Goal: Navigation & Orientation: Find specific page/section

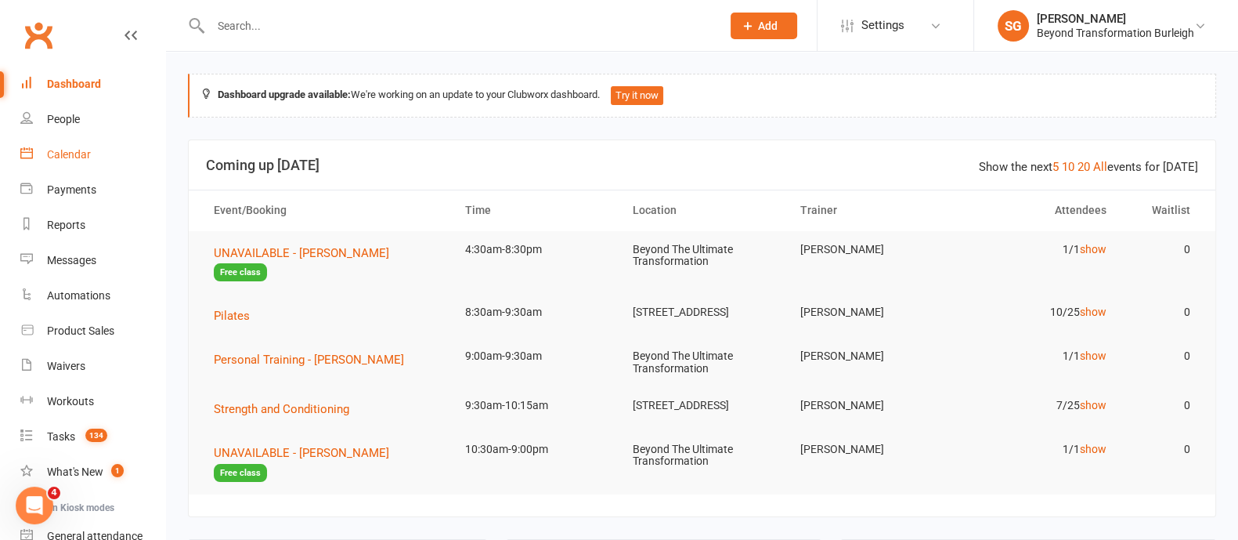
drag, startPoint x: 49, startPoint y: 152, endPoint x: 110, endPoint y: 159, distance: 61.5
click at [49, 152] on div "Calendar" at bounding box center [69, 154] width 44 height 13
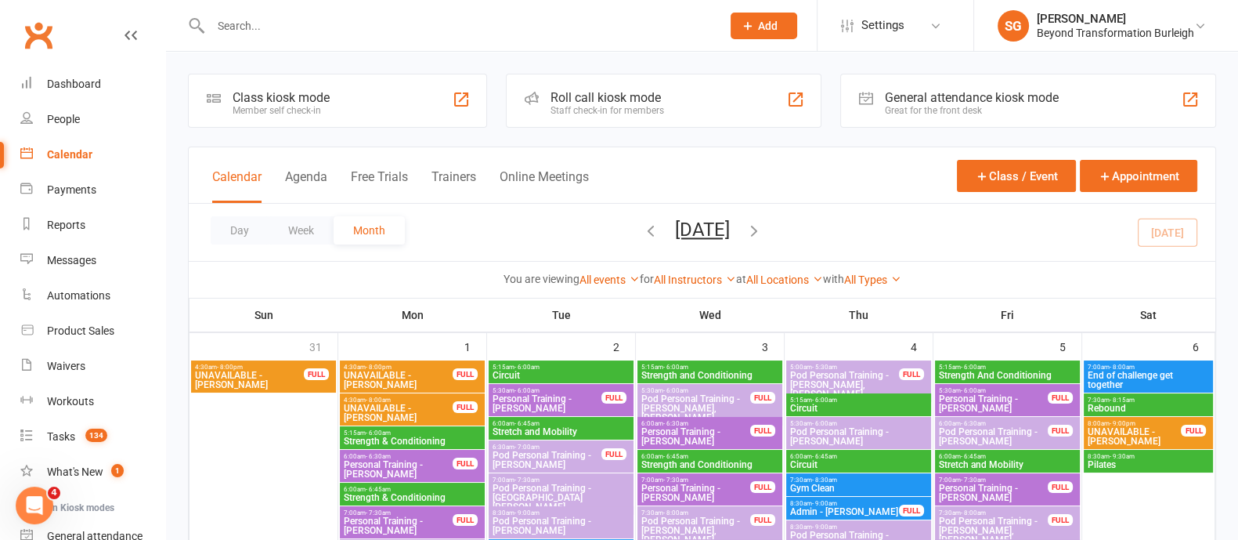
click at [297, 226] on button "Week" at bounding box center [301, 230] width 65 height 28
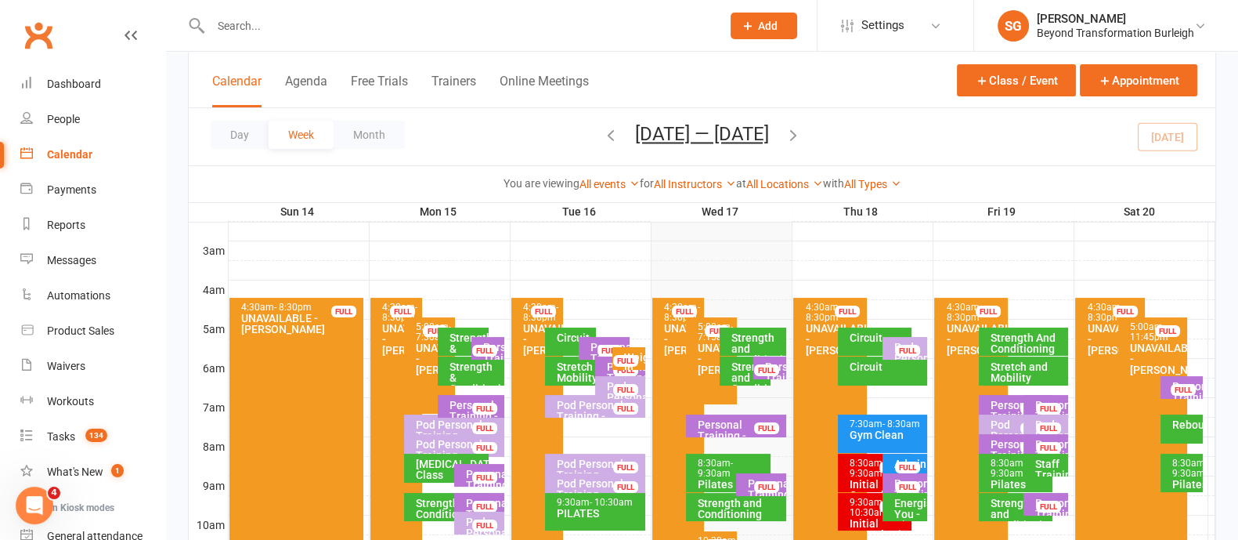
scroll to position [391, 0]
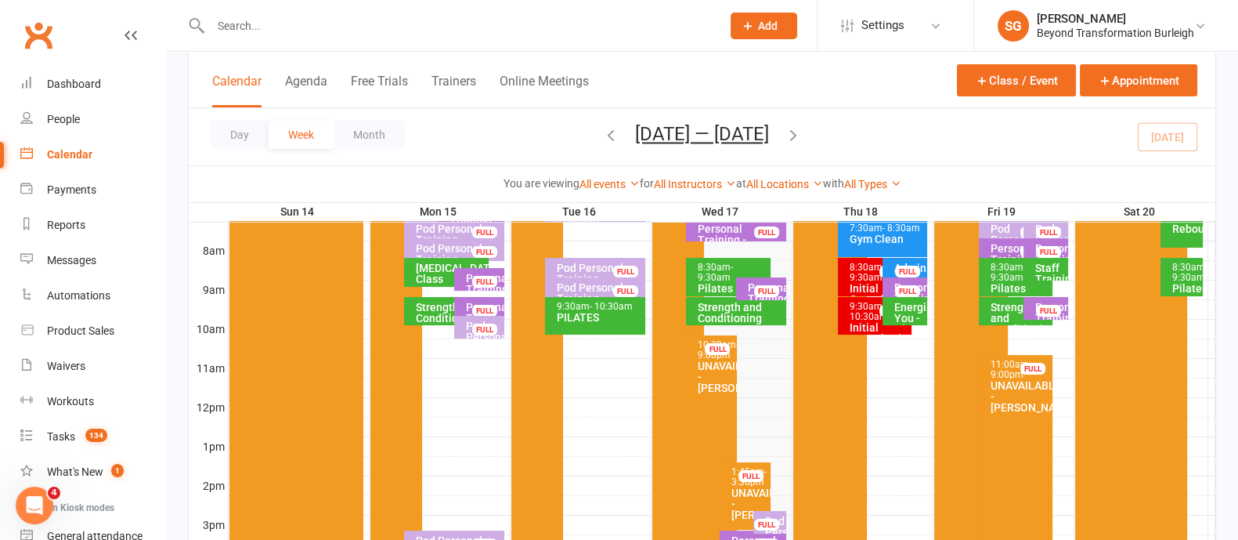
click at [746, 282] on div "Personal Training - [PERSON_NAME] FULL" at bounding box center [761, 288] width 50 height 23
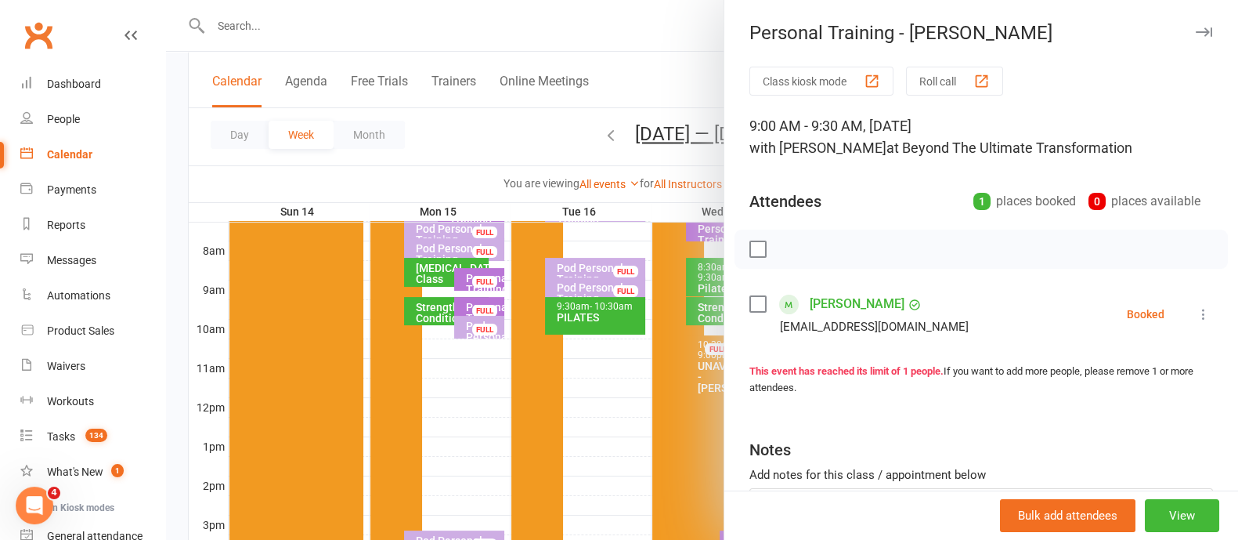
click at [1196, 27] on icon "button" at bounding box center [1204, 31] width 16 height 9
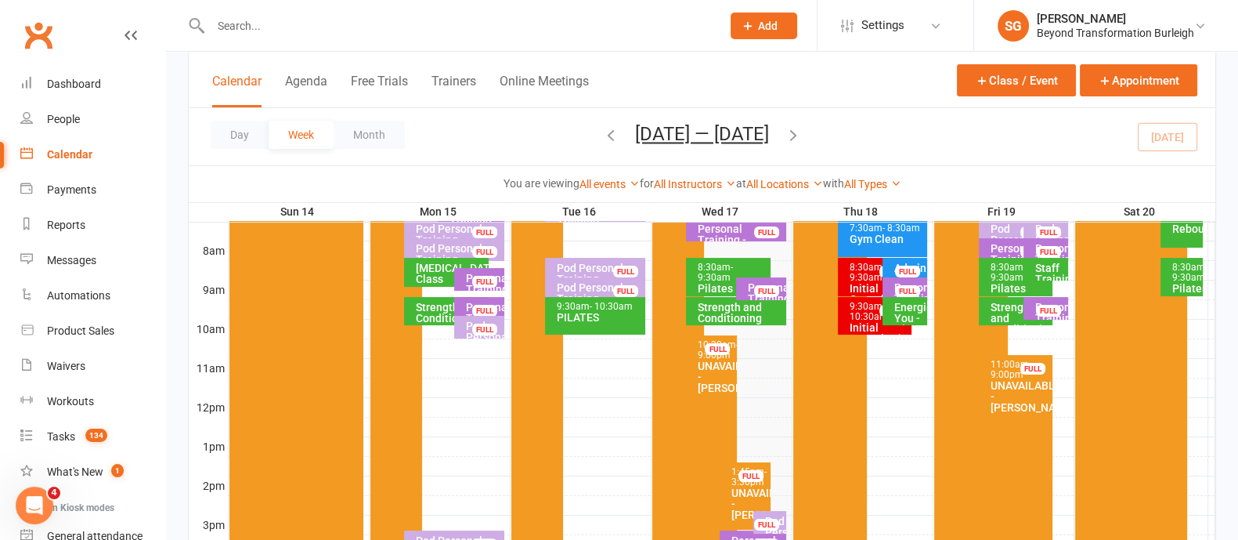
click at [721, 273] on span "- 9:30am" at bounding box center [715, 272] width 35 height 21
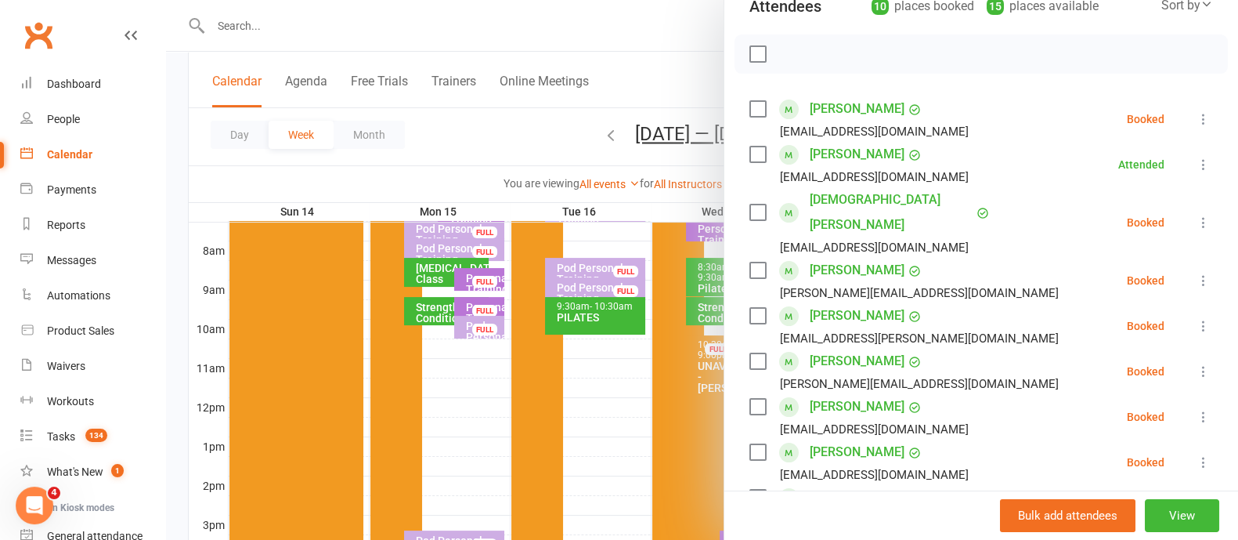
scroll to position [0, 0]
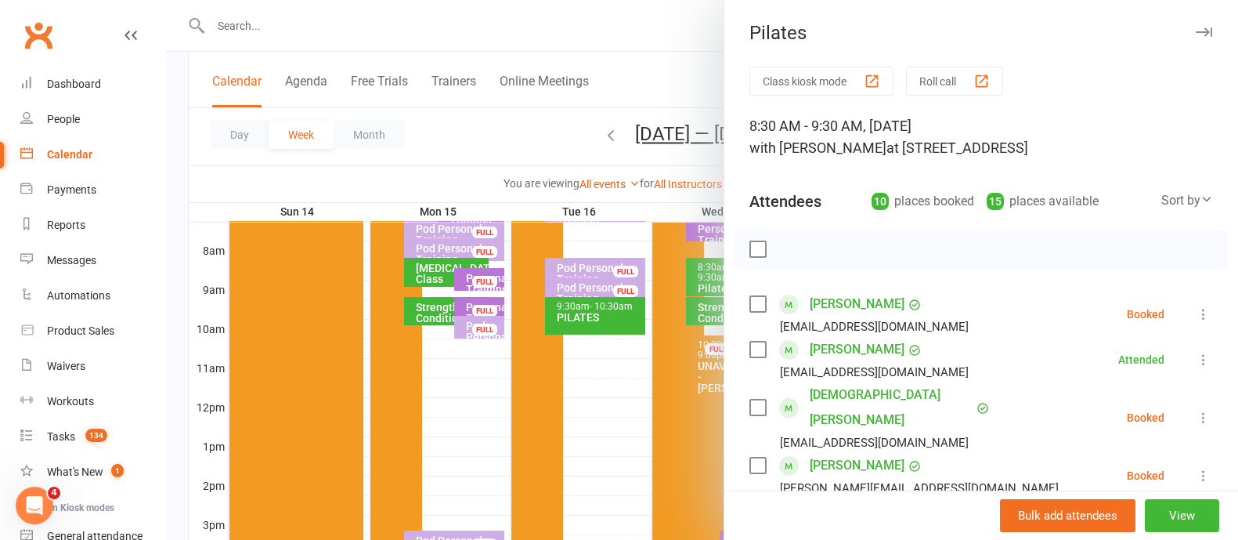
click at [508, 132] on div at bounding box center [702, 270] width 1072 height 540
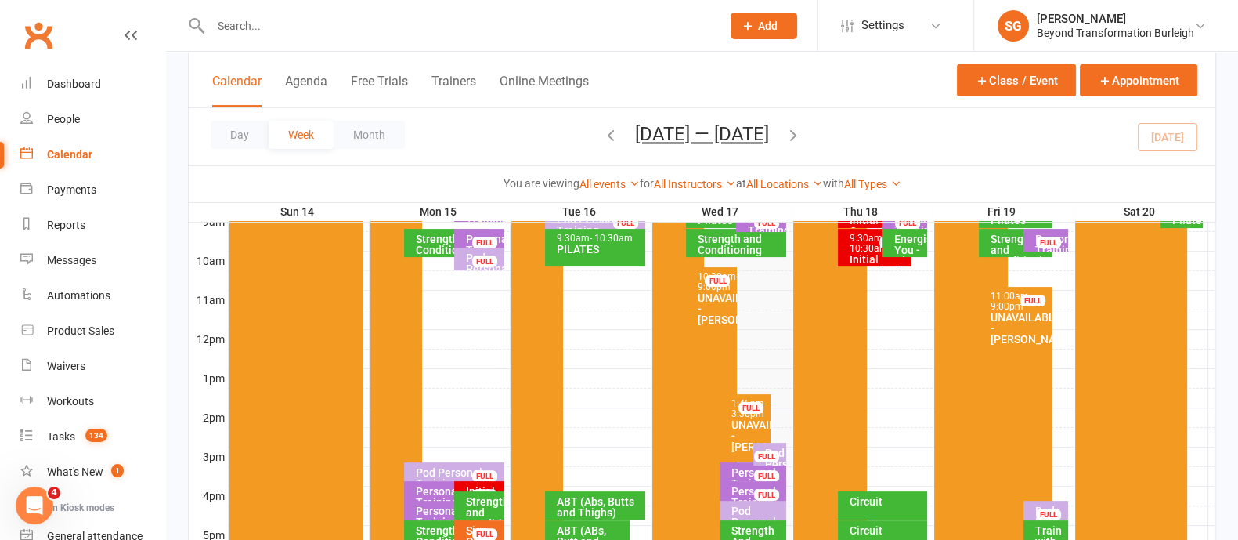
scroll to position [490, 0]
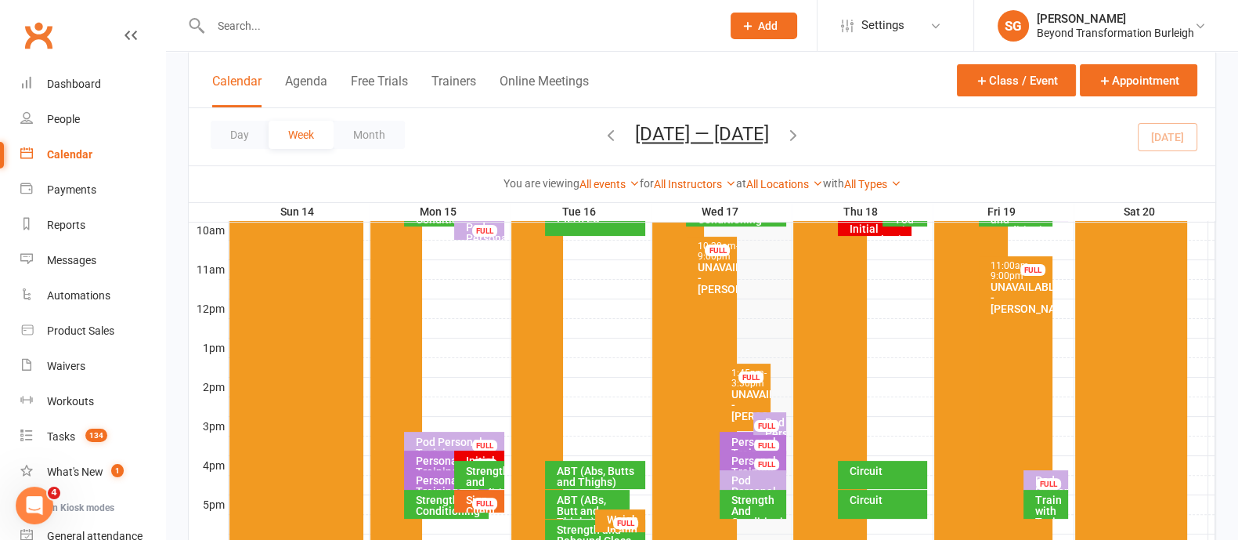
click at [764, 506] on div "Strength And Conditioning" at bounding box center [757, 510] width 52 height 33
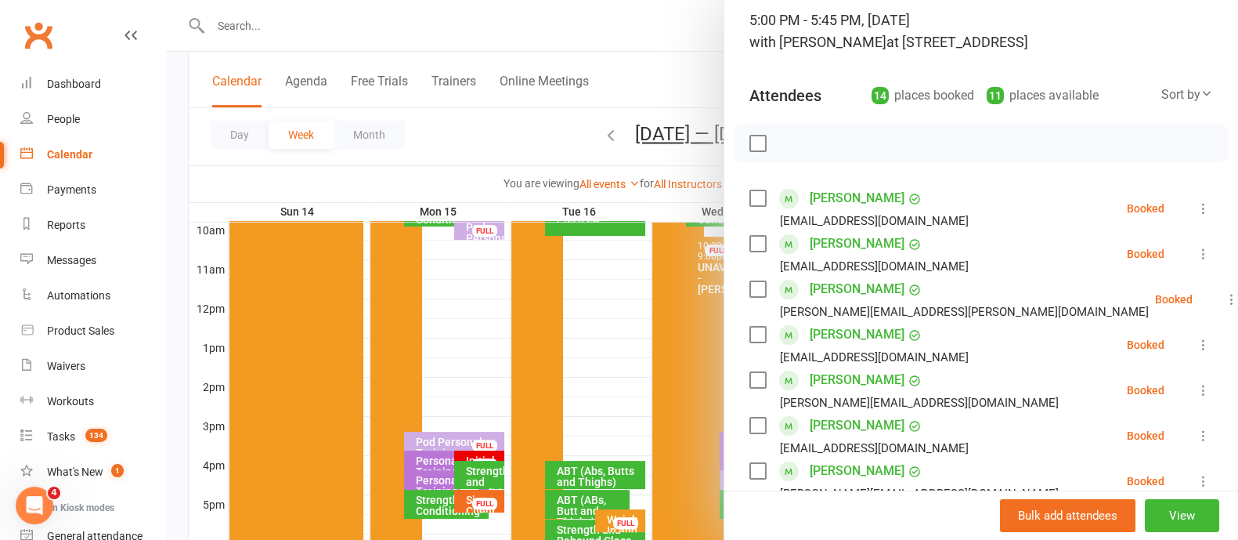
scroll to position [0, 0]
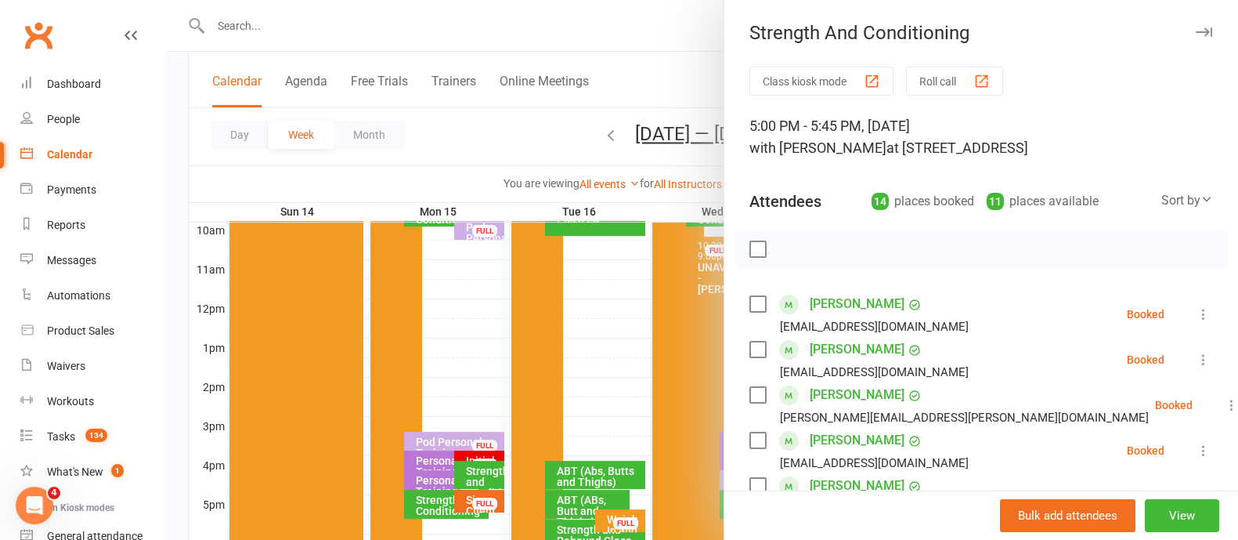
click at [1194, 25] on button "button" at bounding box center [1203, 32] width 19 height 19
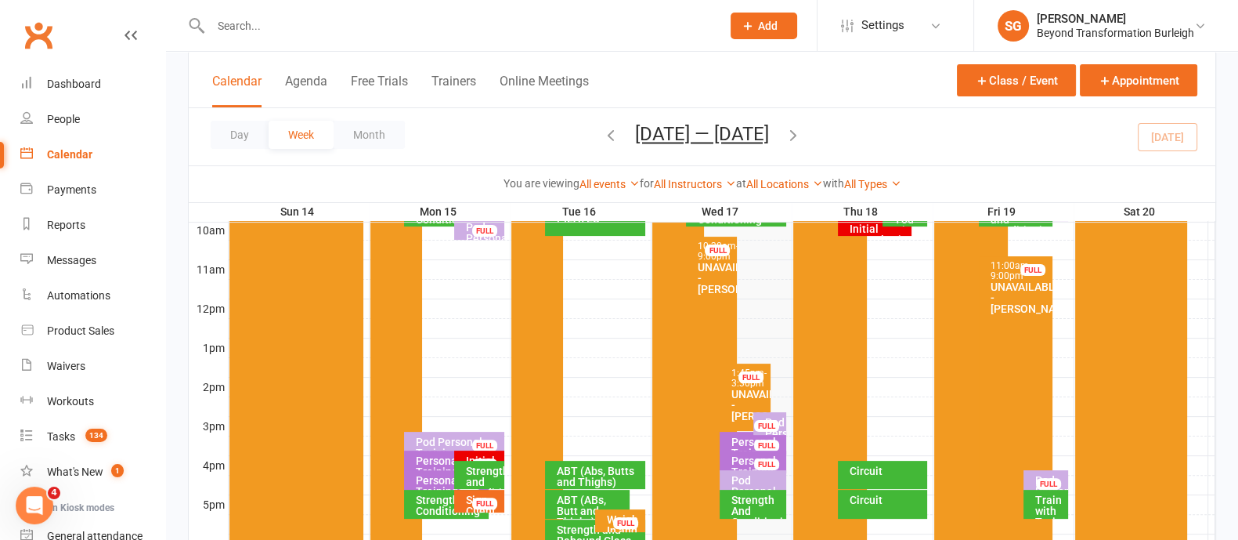
click at [778, 419] on div "Pod Personal Training - [PERSON_NAME], [PERSON_NAME]" at bounding box center [774, 450] width 20 height 66
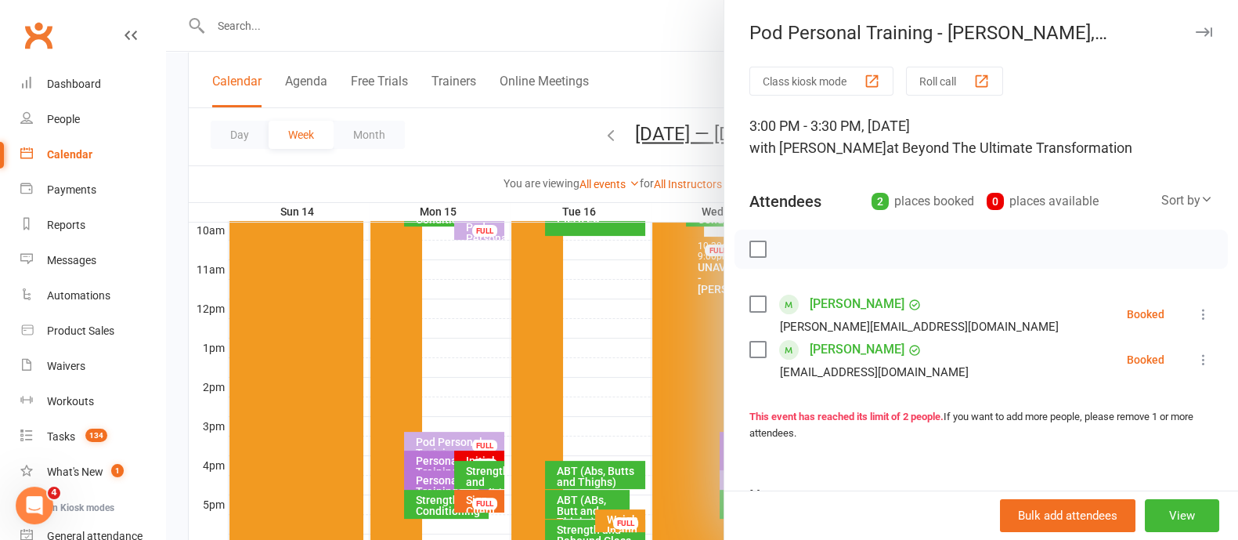
click at [1196, 29] on icon "button" at bounding box center [1204, 31] width 16 height 9
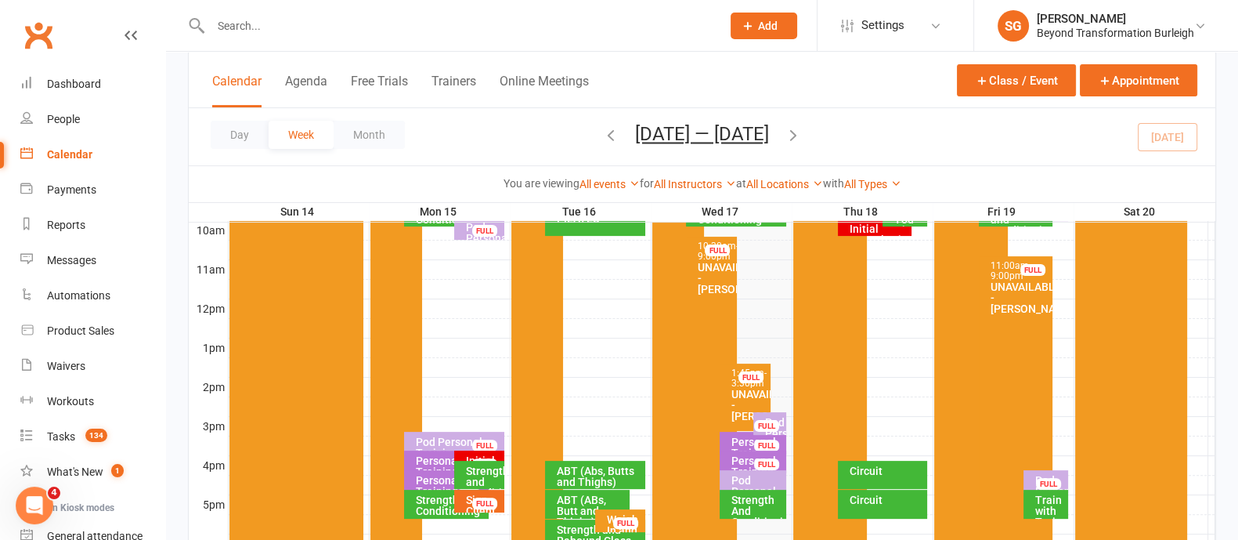
click at [744, 436] on div "Personal Training - [PERSON_NAME]" at bounding box center [757, 452] width 52 height 33
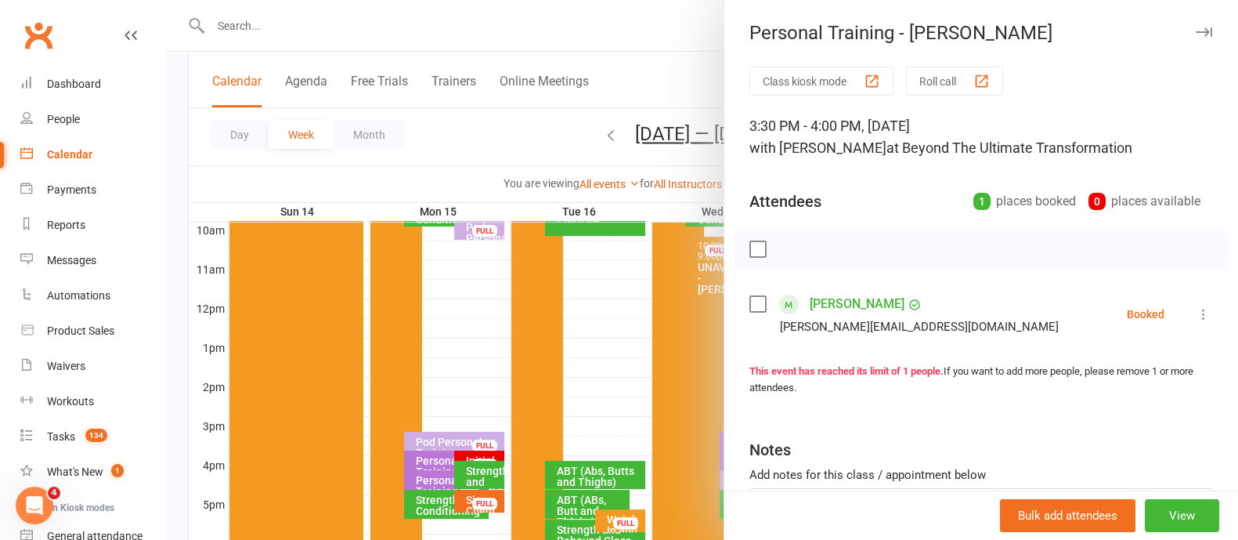
click at [1196, 31] on icon "button" at bounding box center [1204, 31] width 16 height 9
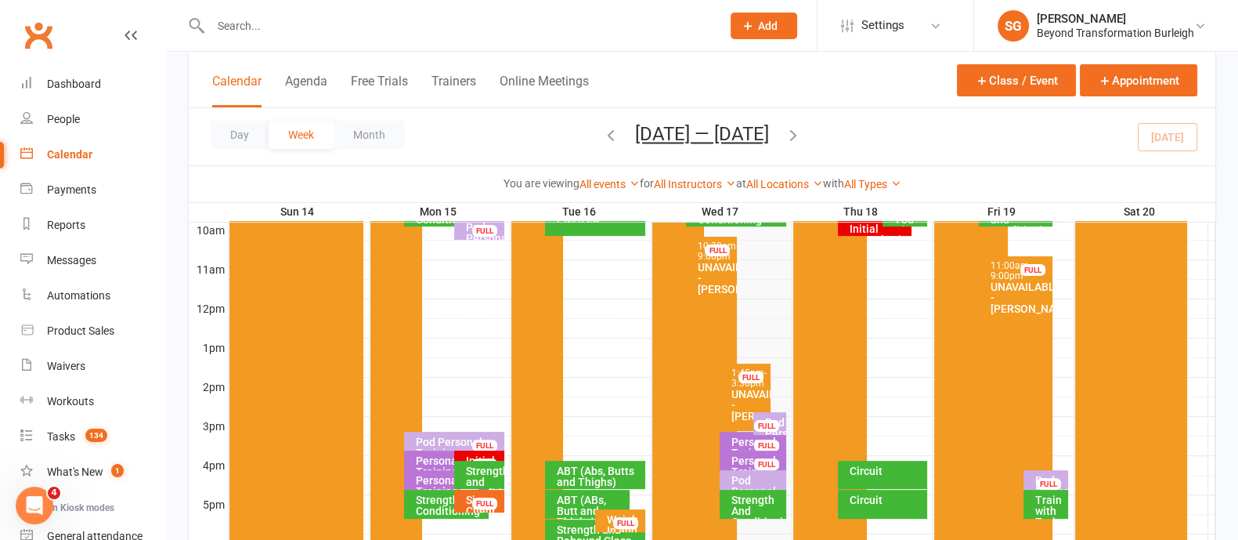
click at [739, 457] on div "Personal Training - [PERSON_NAME]" at bounding box center [757, 471] width 52 height 33
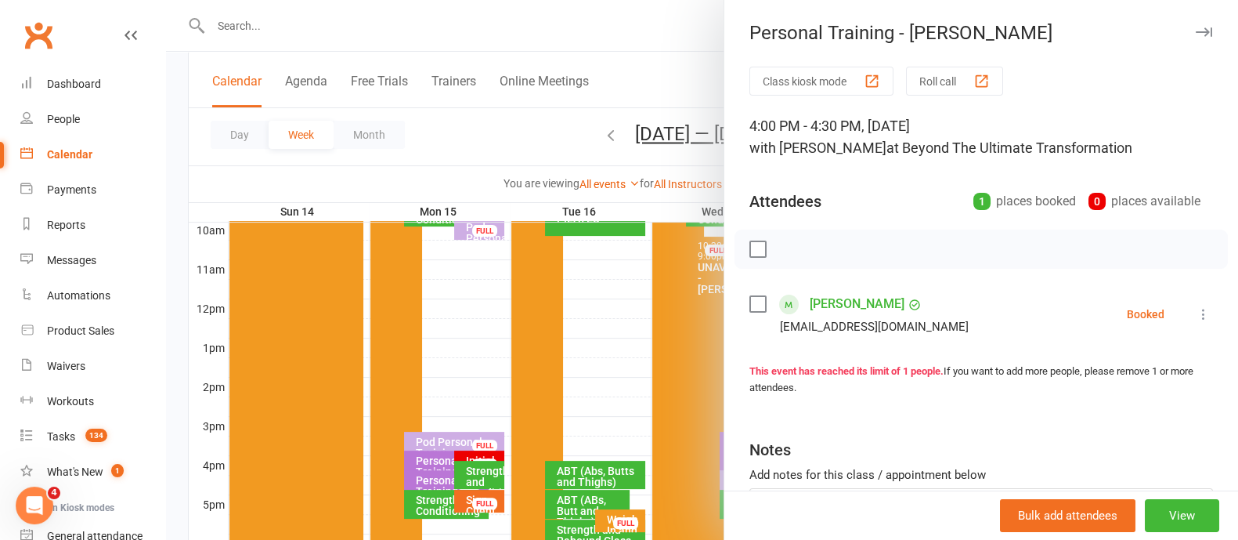
click at [1194, 25] on button "button" at bounding box center [1203, 32] width 19 height 19
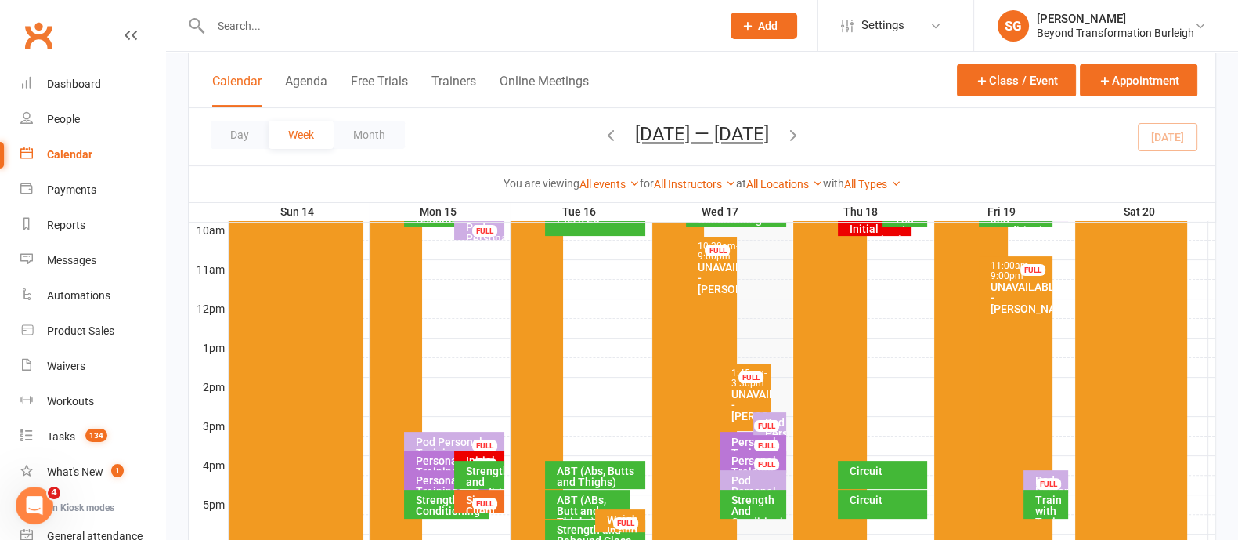
click at [750, 475] on div "Pod Personal Training - [PERSON_NAME], [PERSON_NAME]..." at bounding box center [757, 502] width 52 height 55
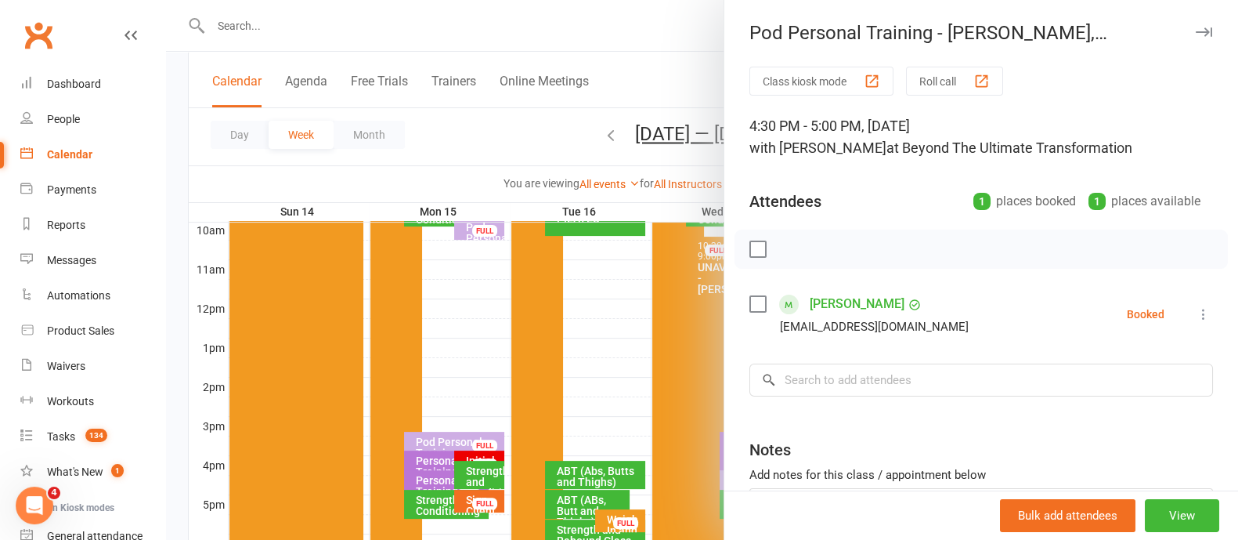
click at [1196, 33] on icon "button" at bounding box center [1204, 31] width 16 height 9
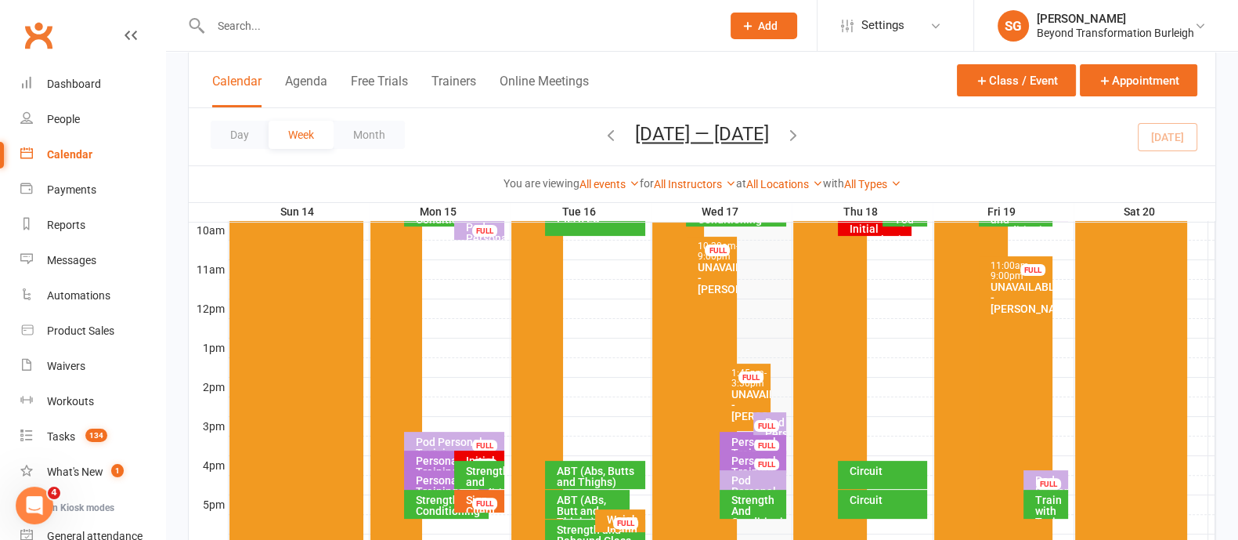
click at [1057, 478] on div "FULL" at bounding box center [1048, 484] width 25 height 12
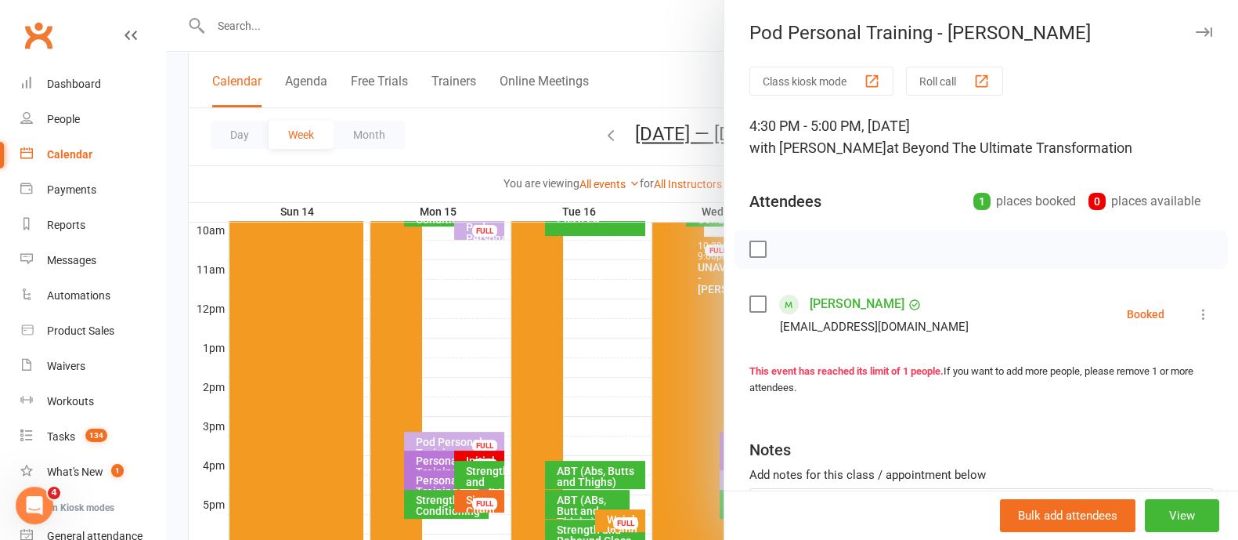
click at [1194, 24] on button "button" at bounding box center [1203, 32] width 19 height 19
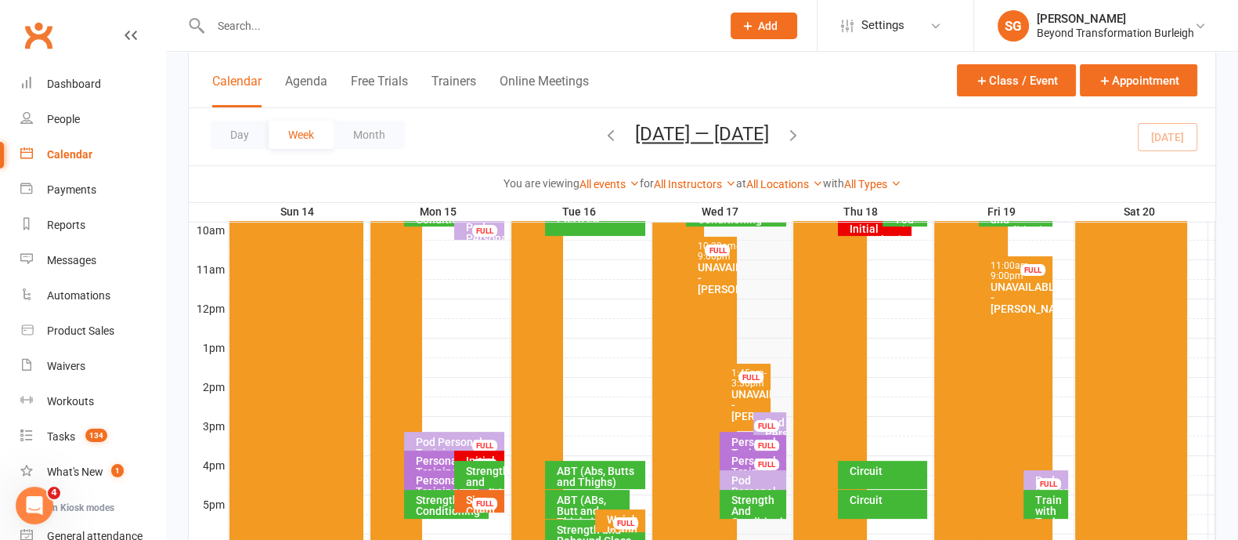
click at [866, 468] on div "Circuit" at bounding box center [886, 470] width 75 height 11
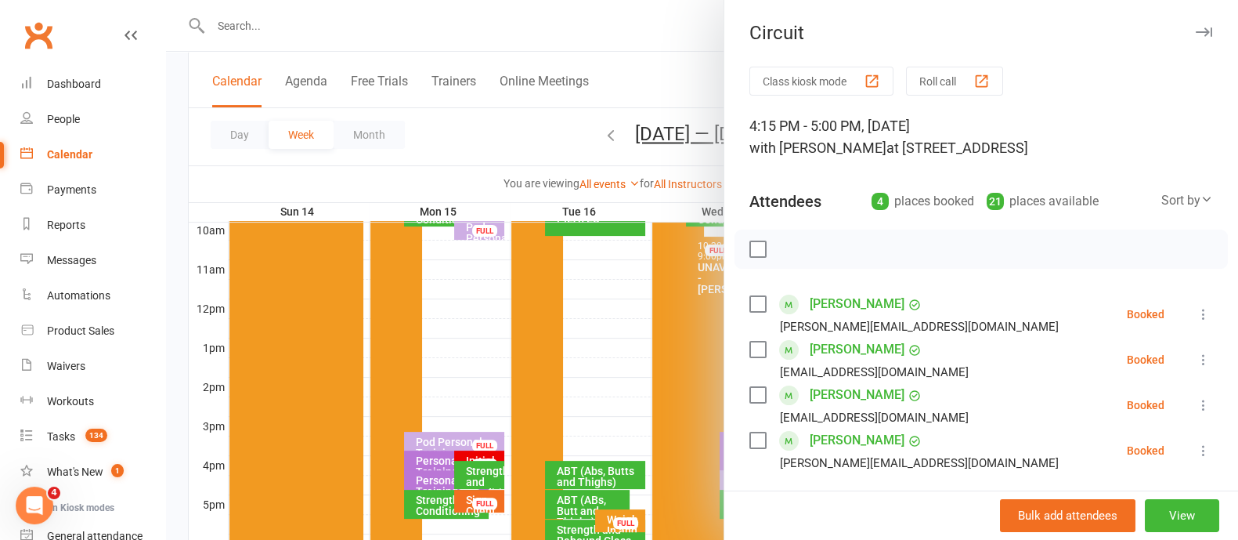
click at [1194, 24] on button "button" at bounding box center [1203, 32] width 19 height 19
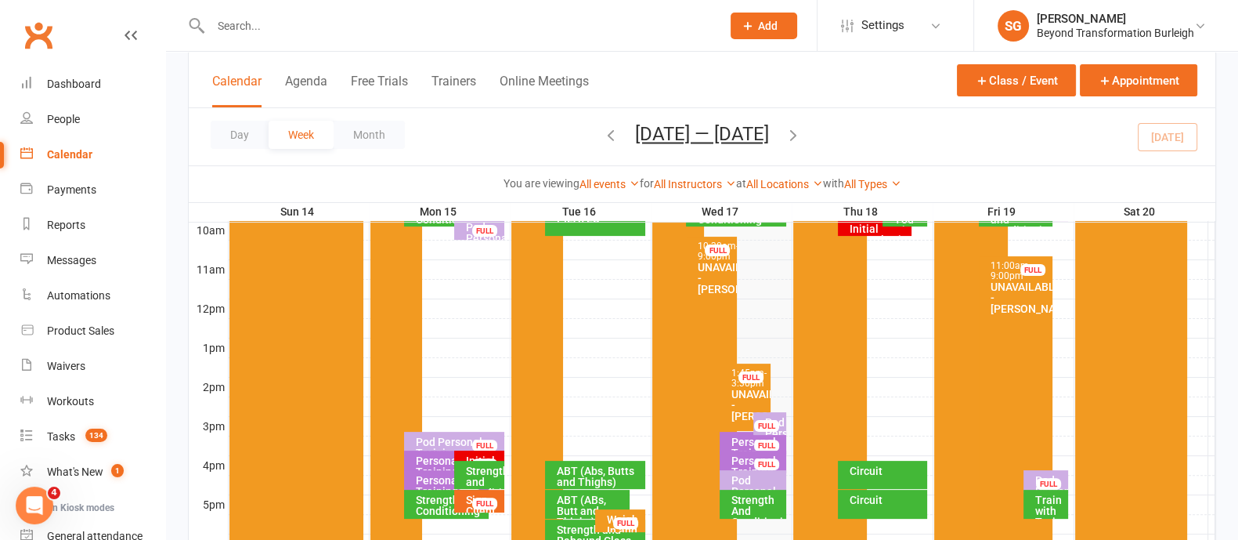
click at [886, 505] on div "Circuit" at bounding box center [882, 504] width 89 height 29
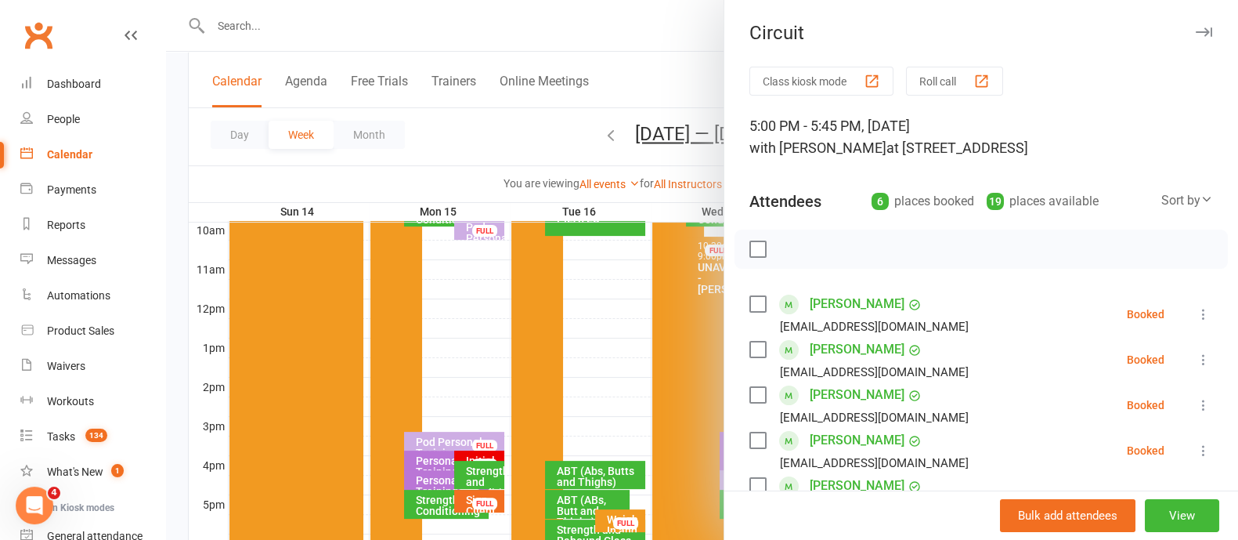
click at [1196, 32] on icon "button" at bounding box center [1204, 31] width 16 height 9
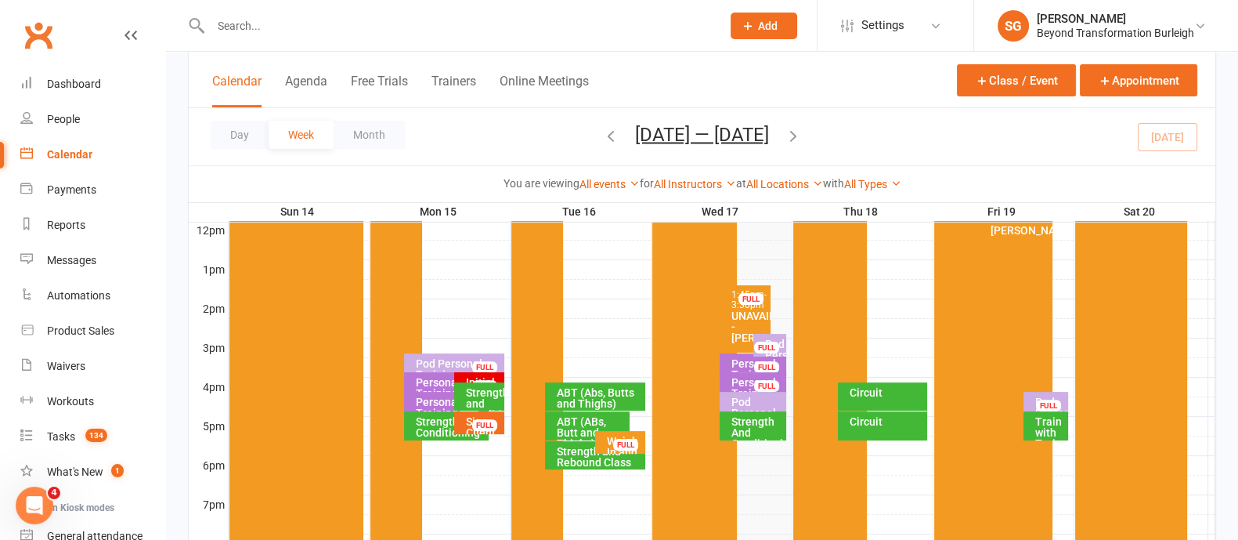
scroll to position [685, 0]
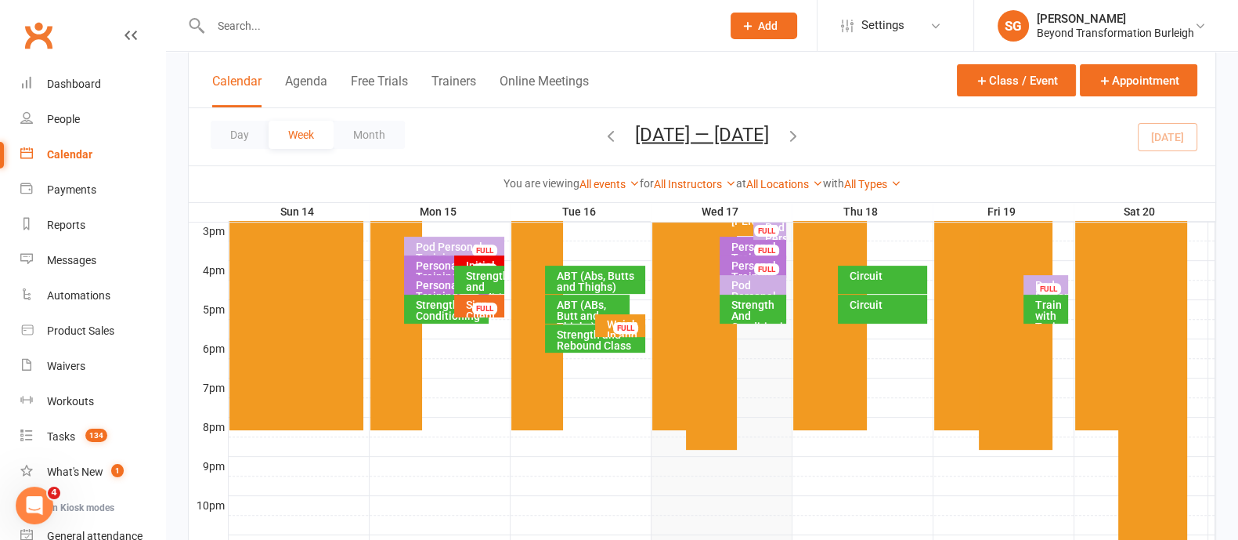
click at [747, 308] on div "Strength And Conditioning" at bounding box center [757, 315] width 52 height 33
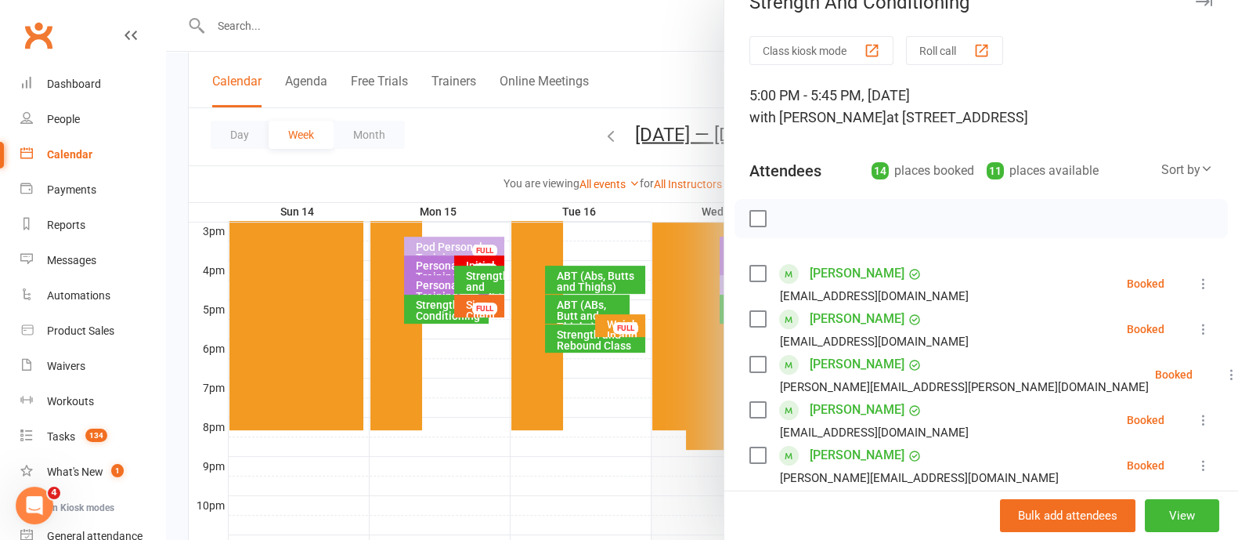
scroll to position [0, 0]
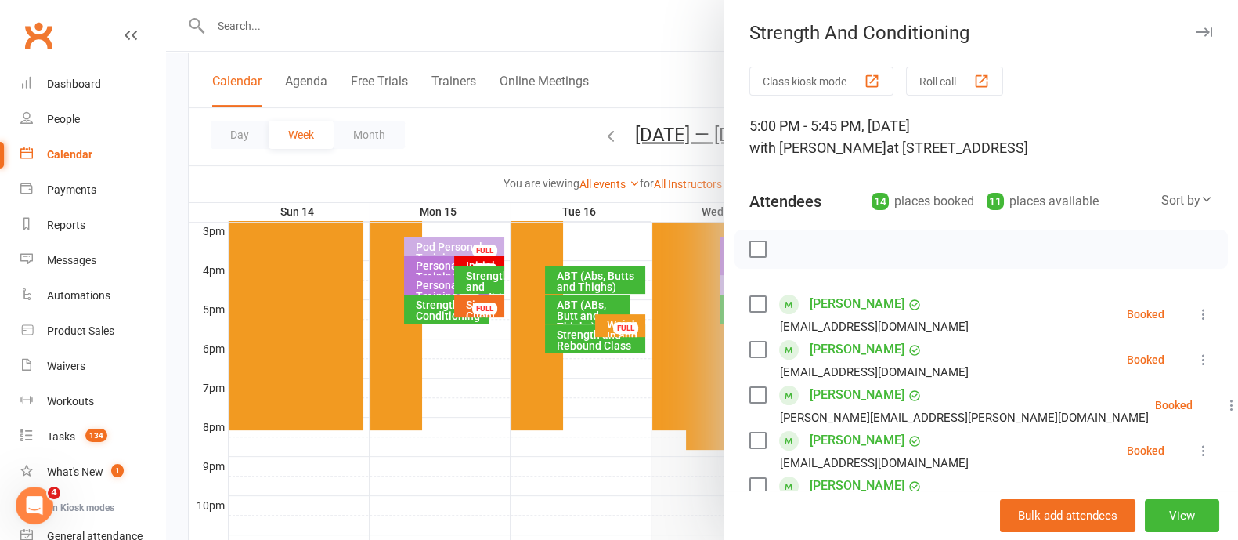
click at [1194, 37] on button "button" at bounding box center [1203, 32] width 19 height 19
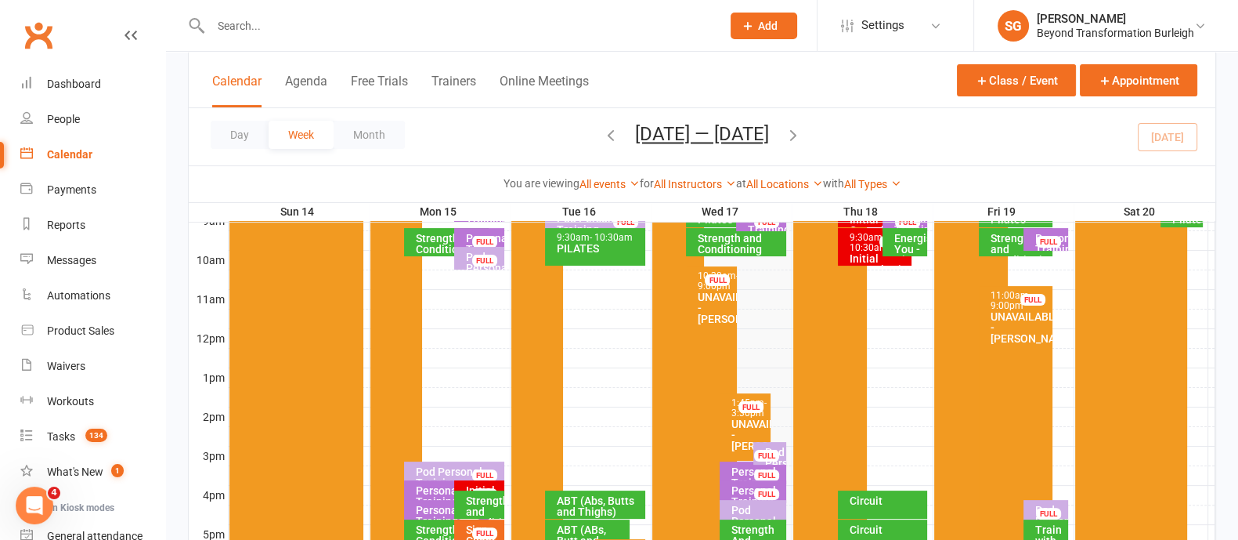
scroll to position [391, 0]
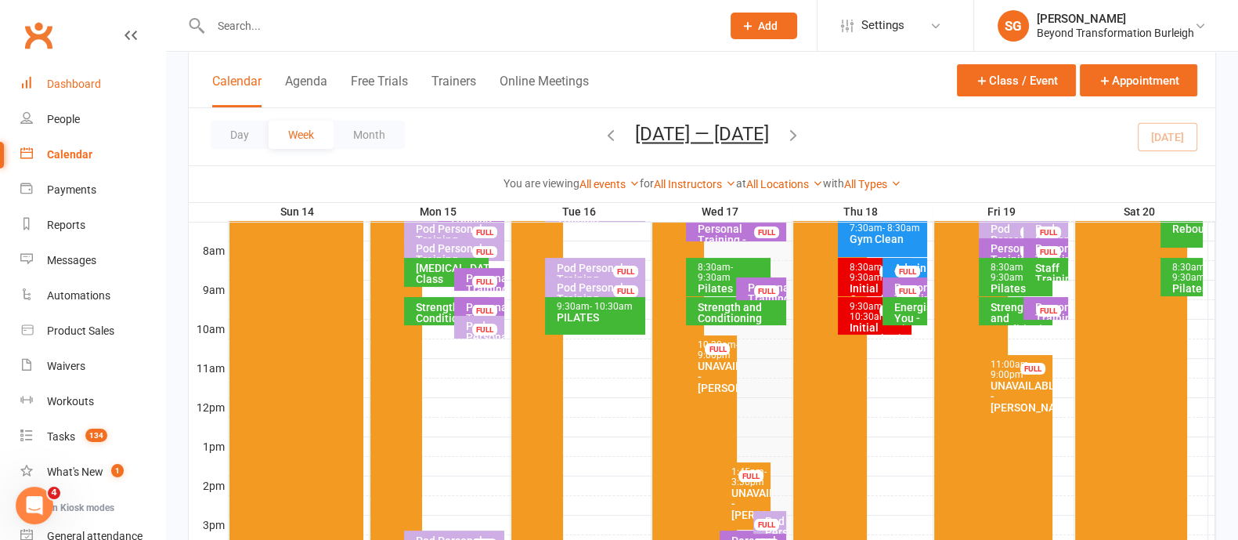
click at [66, 84] on div "Dashboard" at bounding box center [74, 84] width 54 height 13
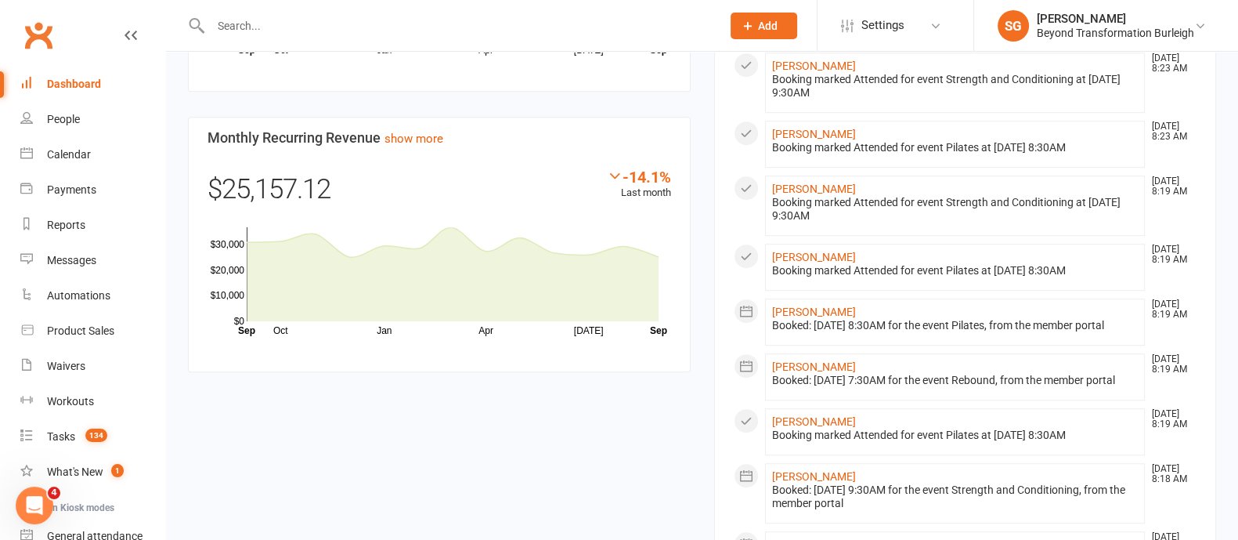
scroll to position [1370, 0]
